Goal: Find specific page/section: Find specific page/section

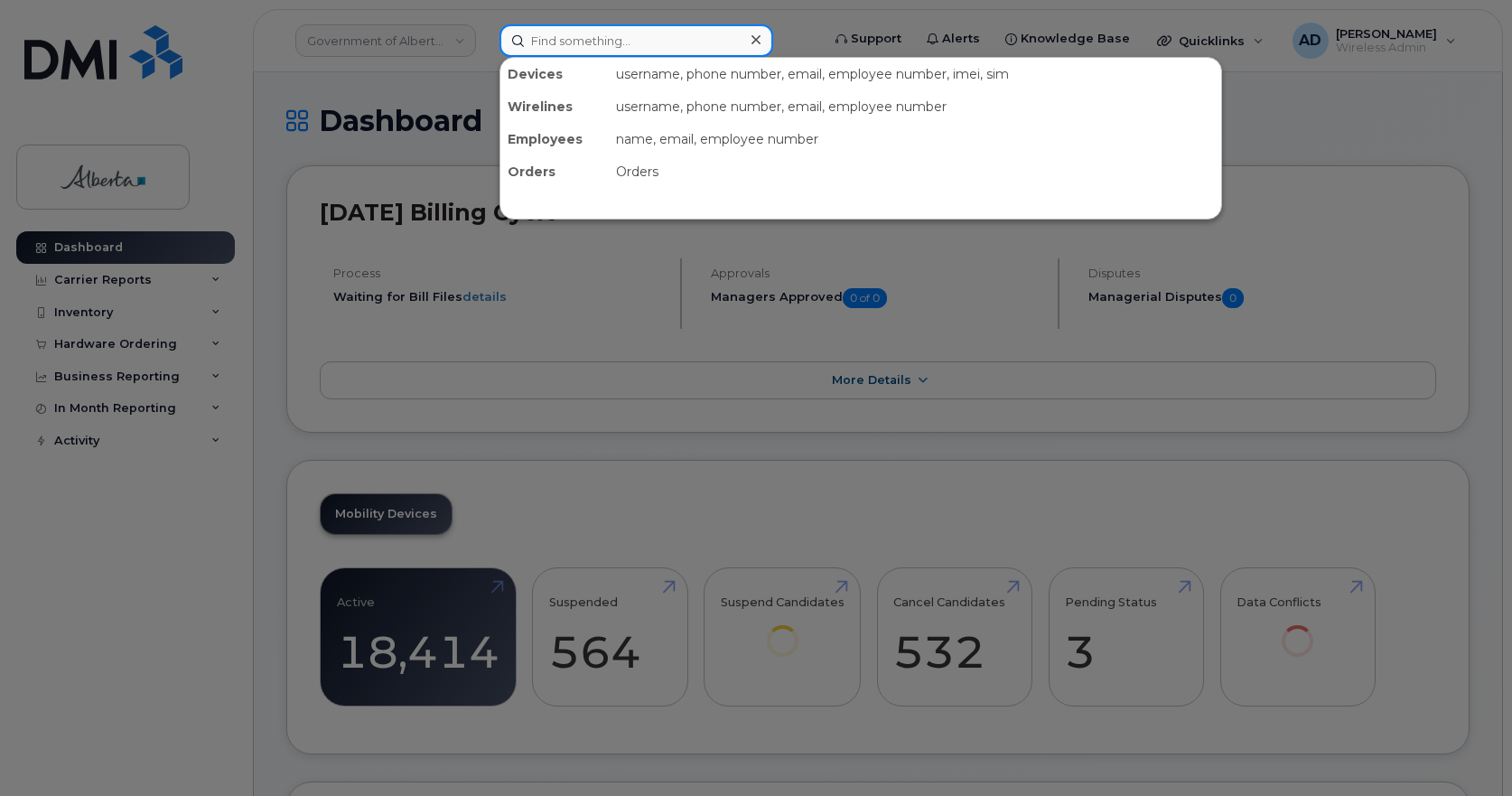
click at [562, 41] on input at bounding box center [636, 40] width 274 height 33
paste input "15873857158"
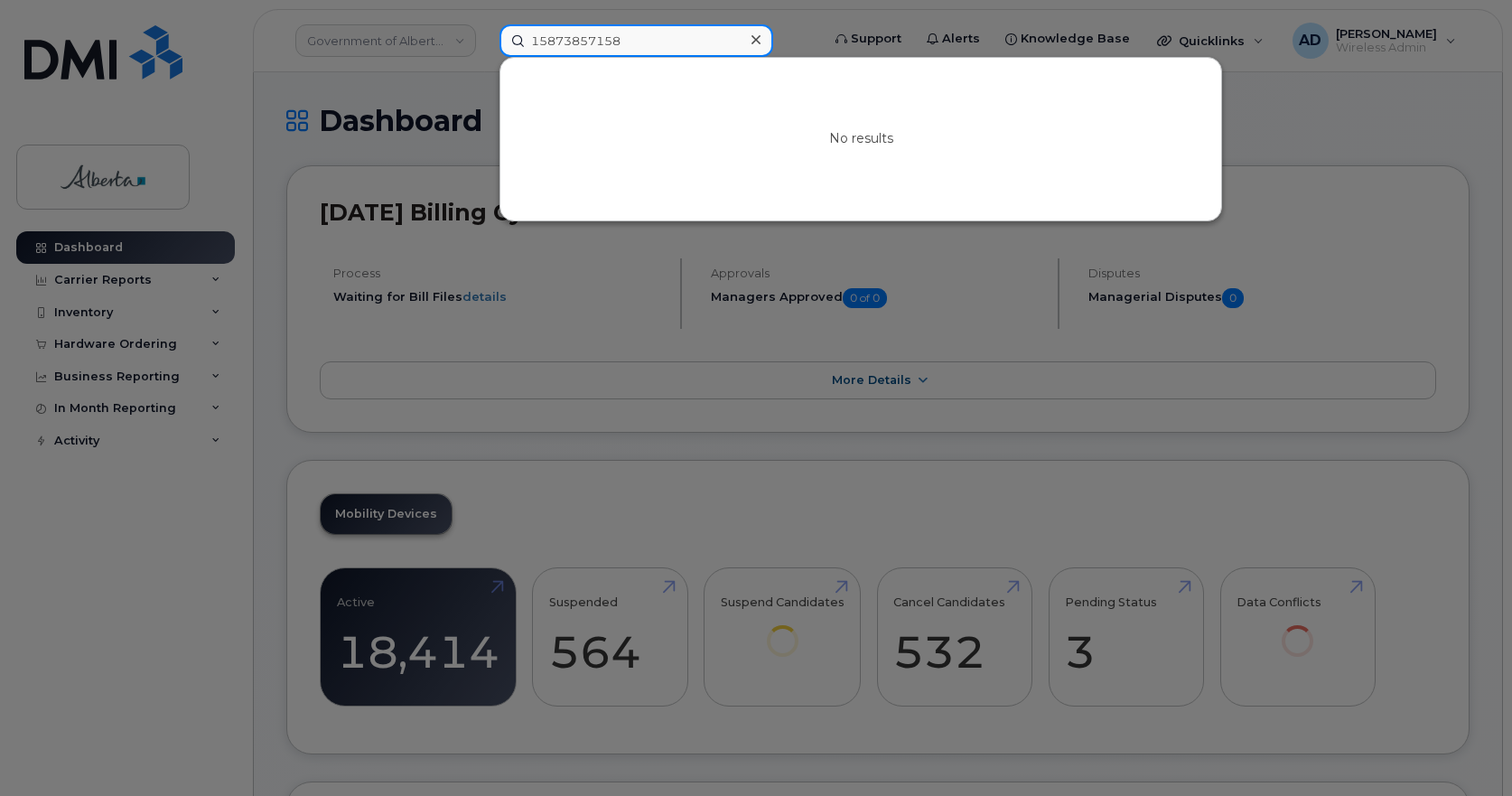
drag, startPoint x: 537, startPoint y: 43, endPoint x: 582, endPoint y: 41, distance: 45.0
click at [537, 42] on input "15873857158" at bounding box center [636, 40] width 274 height 33
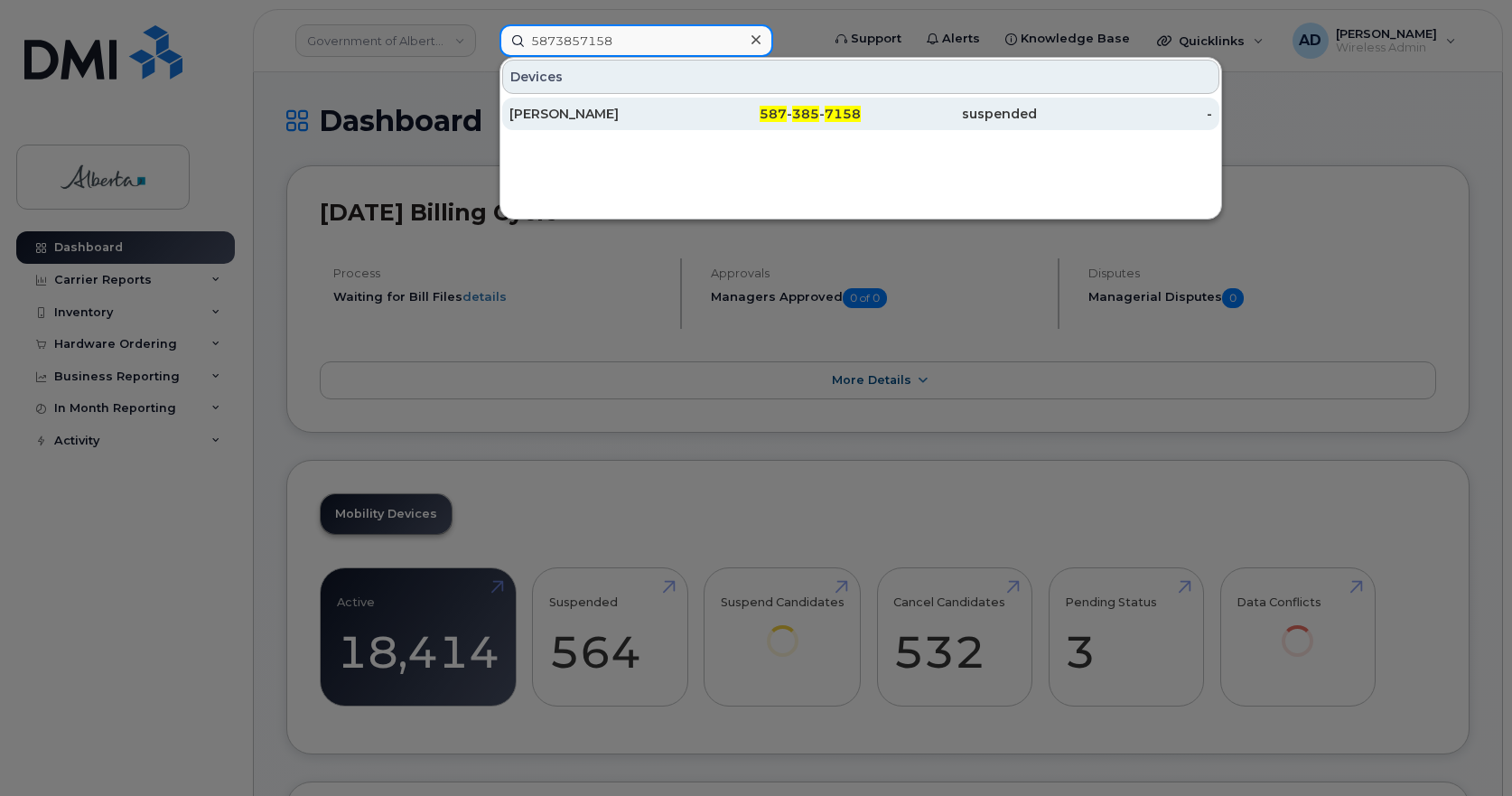
type input "5873857158"
click at [557, 114] on div "[PERSON_NAME]" at bounding box center [597, 113] width 176 height 18
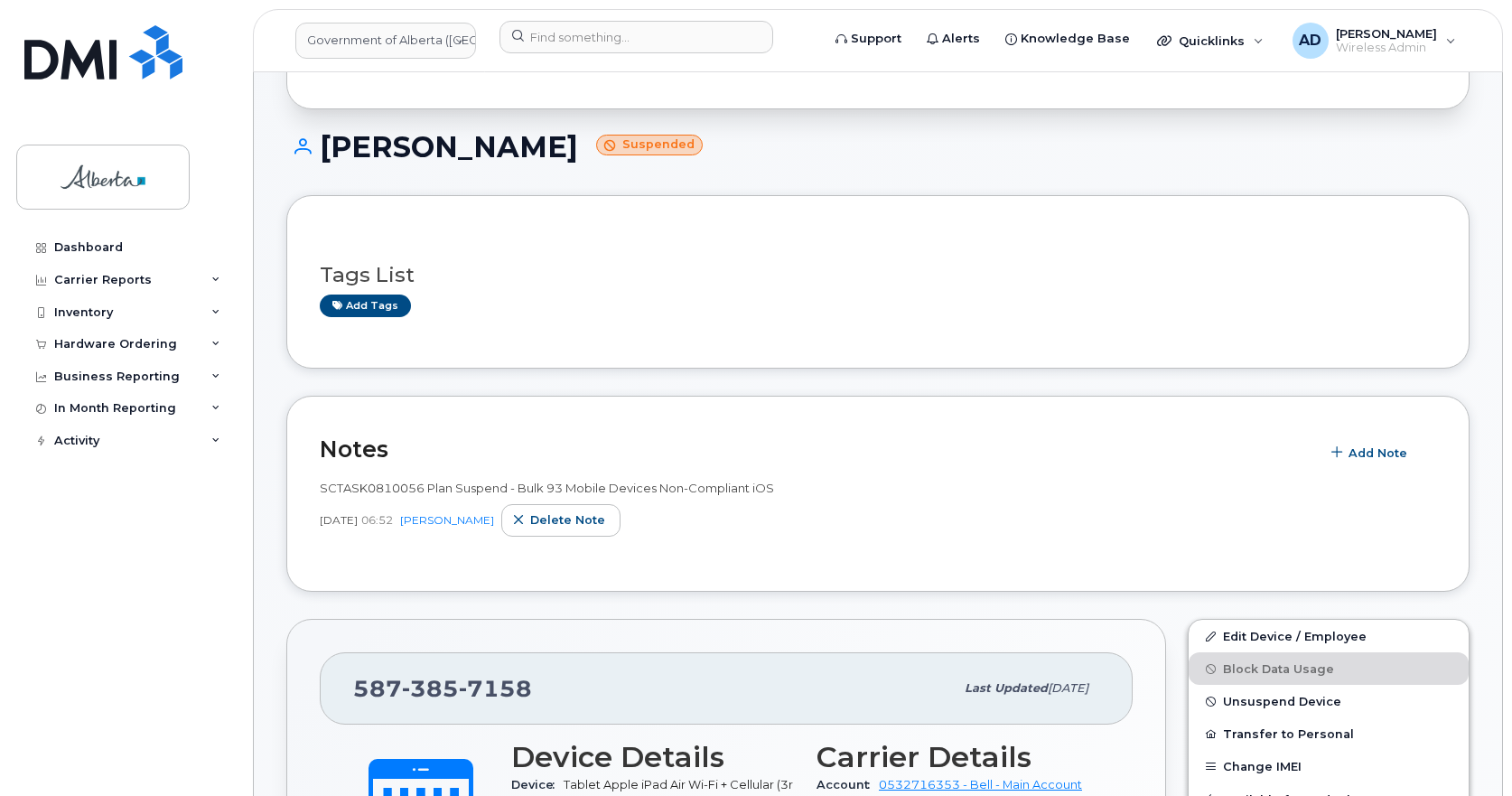
scroll to position [362, 0]
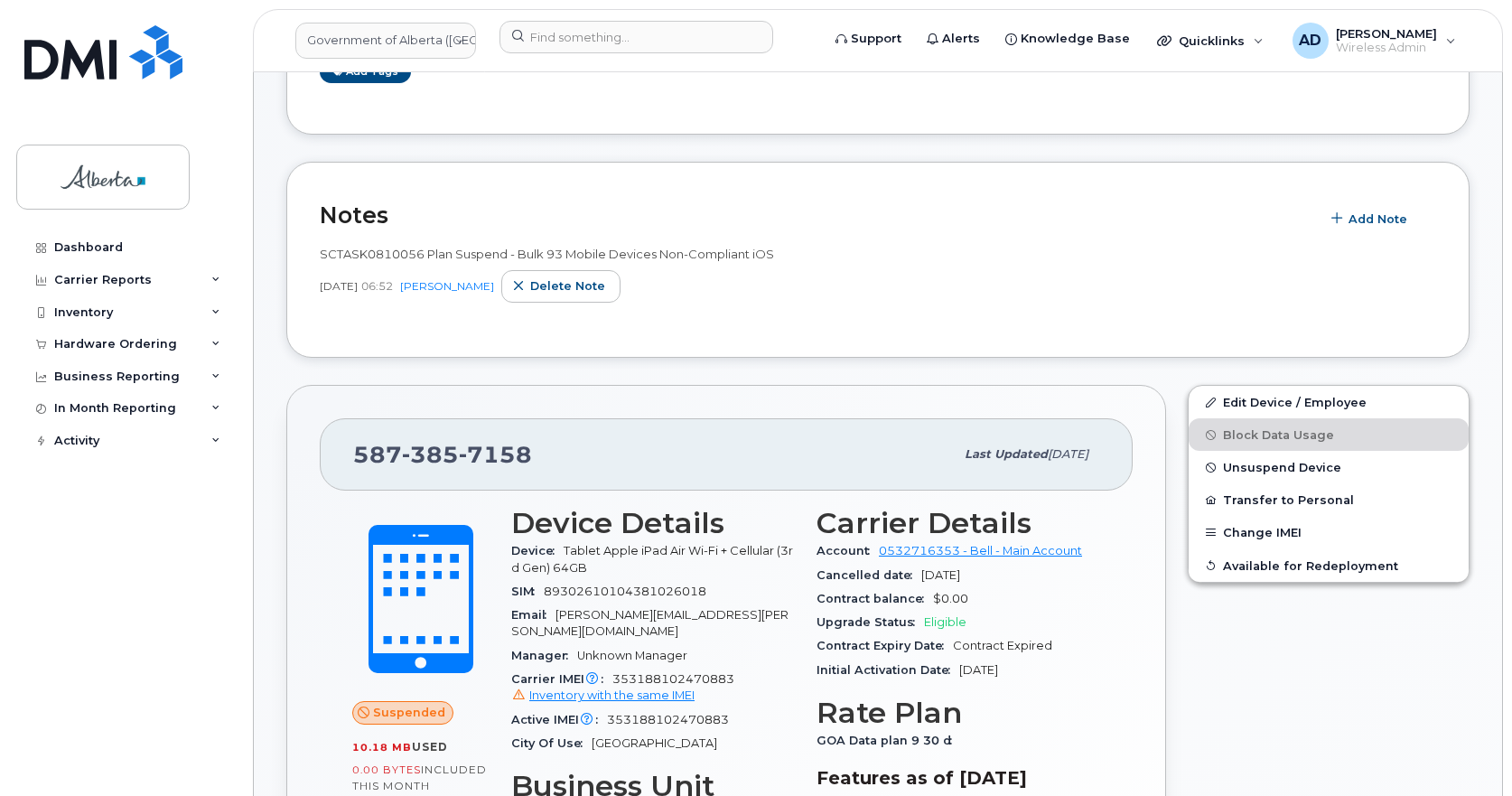
click at [470, 453] on span "7158" at bounding box center [495, 455] width 73 height 28
